Goal: Navigation & Orientation: Find specific page/section

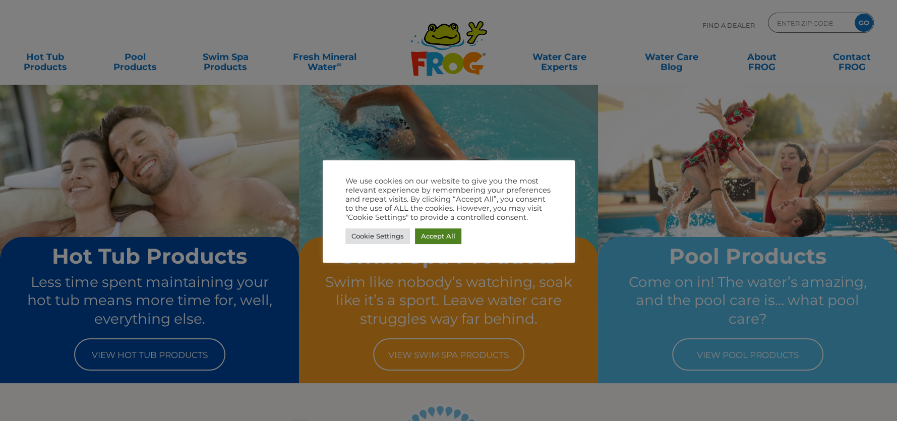
click at [447, 237] on link "Accept All" at bounding box center [438, 237] width 46 height 16
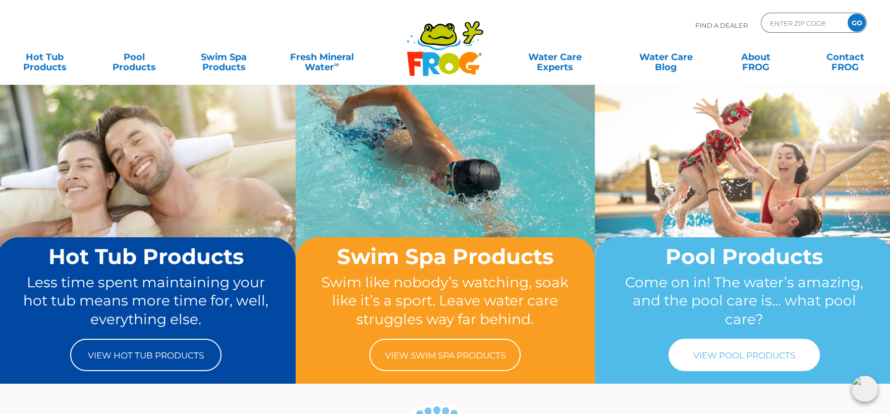
click at [761, 358] on link "View Pool Products" at bounding box center [743, 355] width 151 height 32
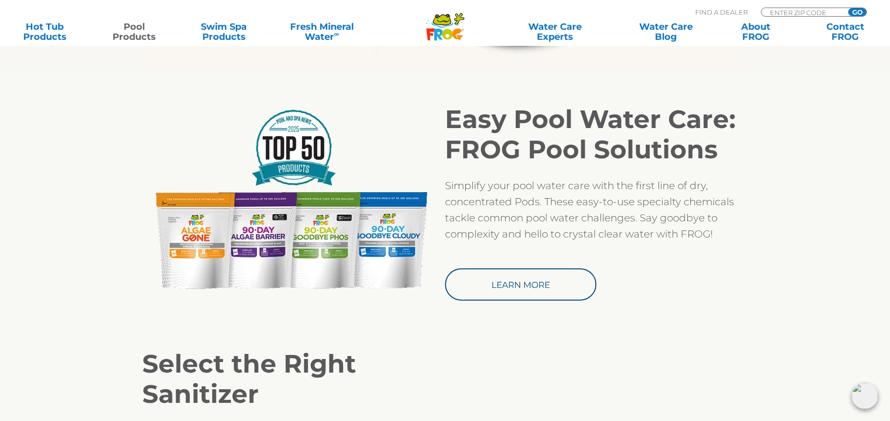
scroll to position [807, 0]
